Goal: Find specific page/section: Find specific page/section

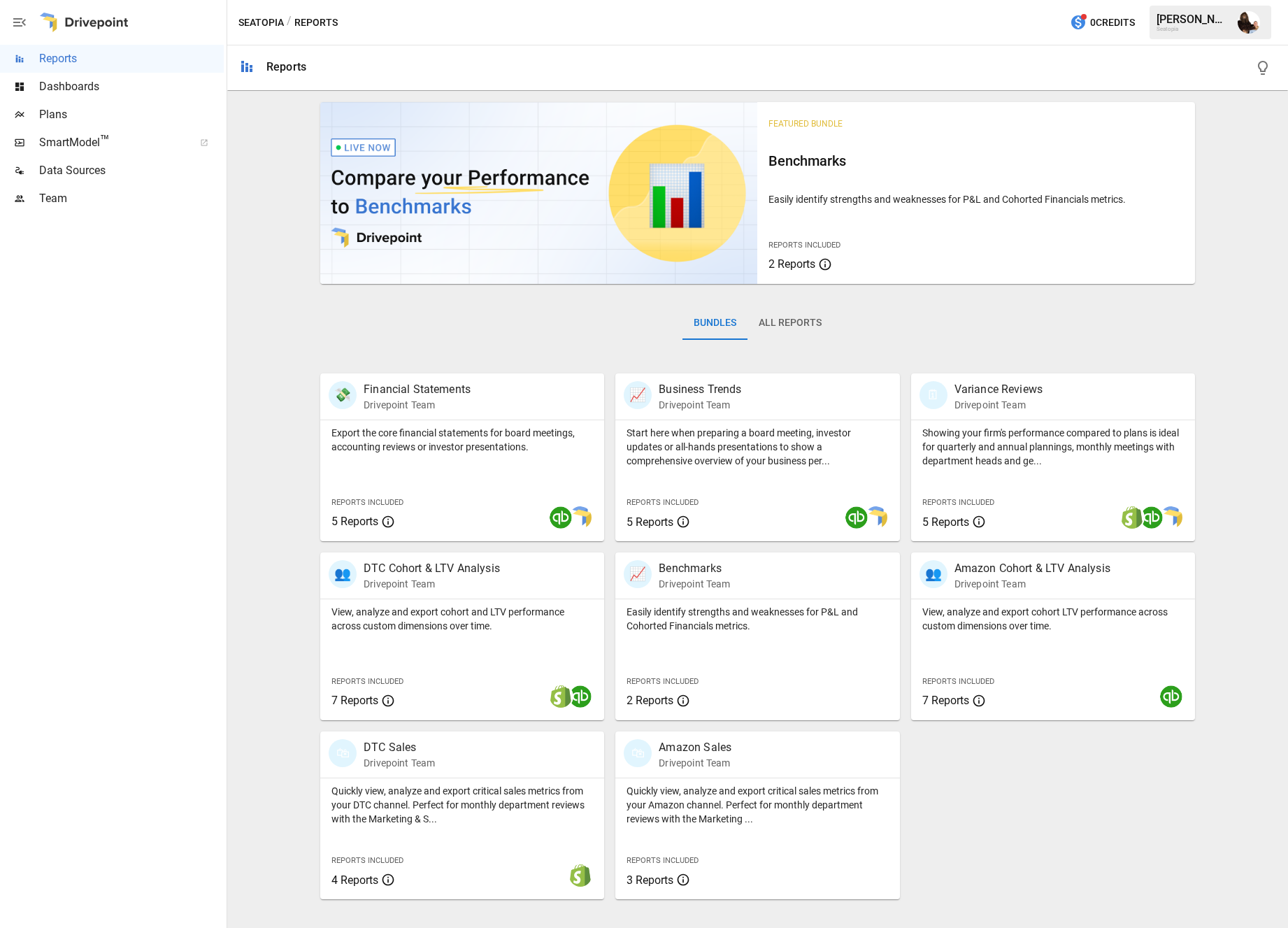
click at [91, 108] on span "Plans" at bounding box center [131, 115] width 185 height 16
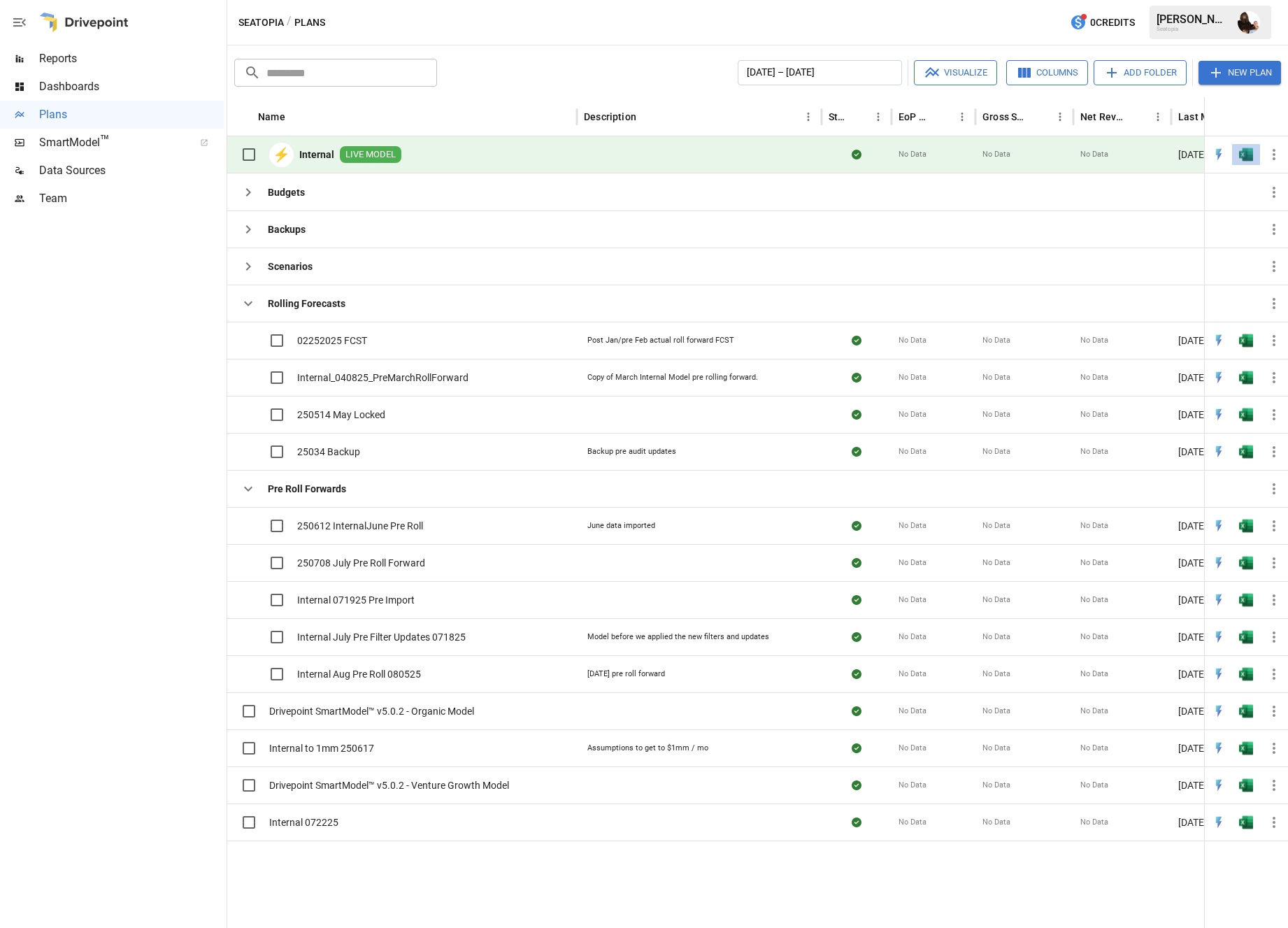
click at [1251, 160] on img "Open in Excel" at bounding box center [1246, 154] width 14 height 14
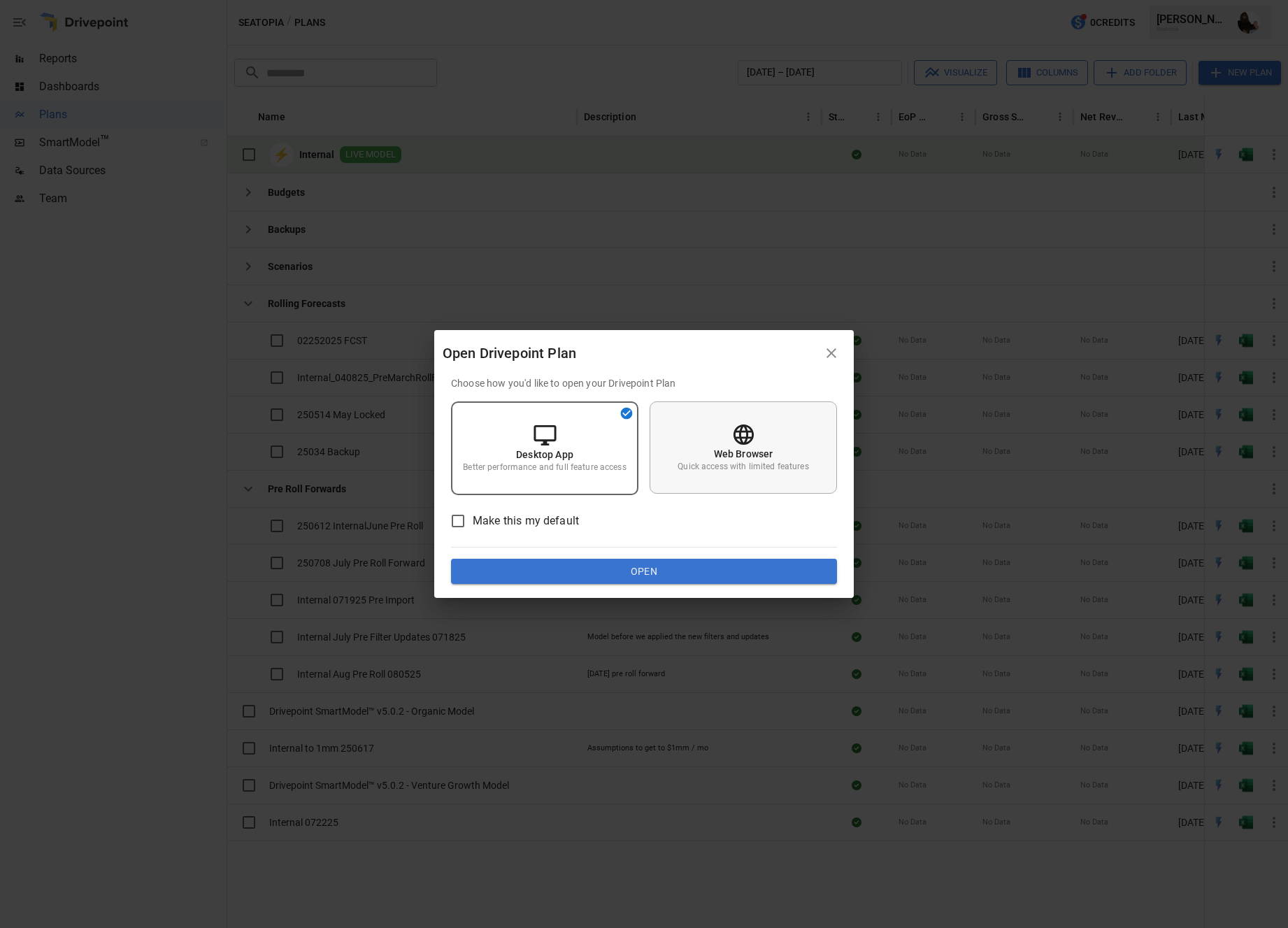
click at [723, 459] on p "Web Browser" at bounding box center [743, 454] width 59 height 14
click at [648, 569] on button "Open" at bounding box center [643, 571] width 386 height 25
